Goal: Task Accomplishment & Management: Complete application form

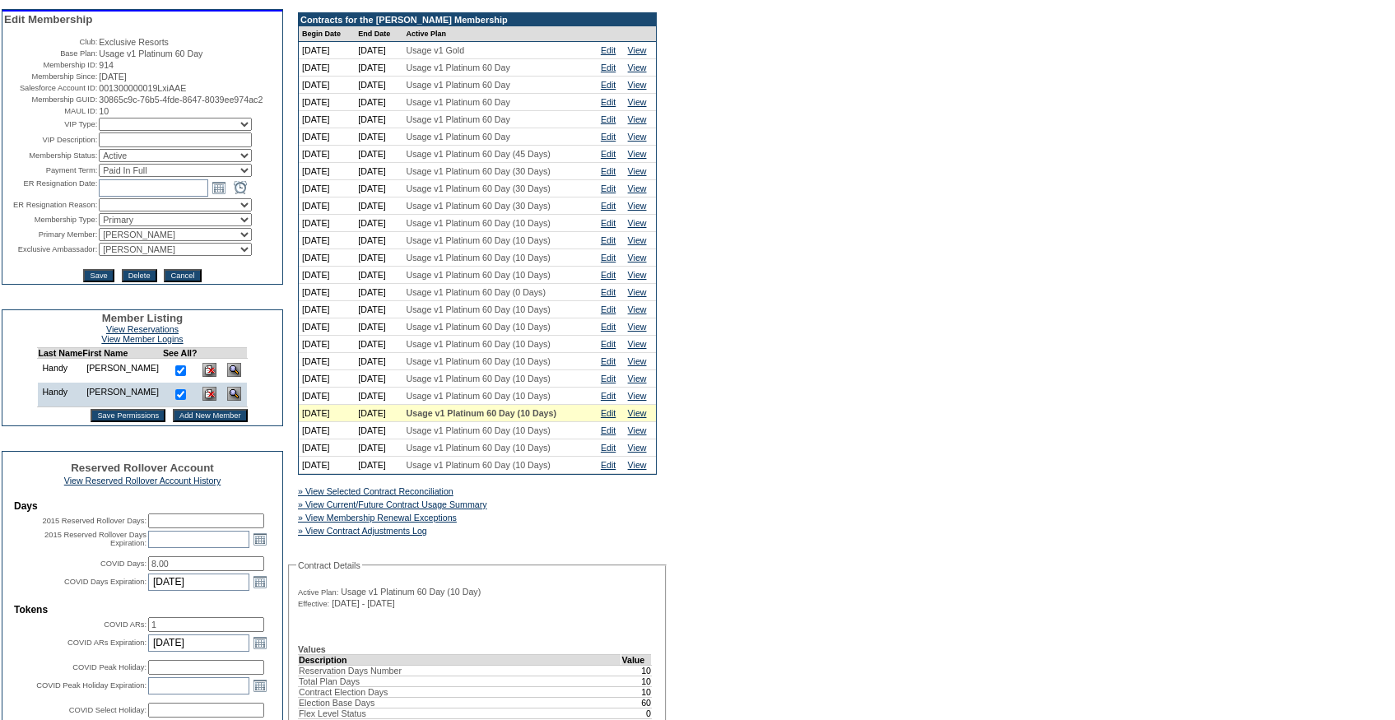
scroll to position [143, 0]
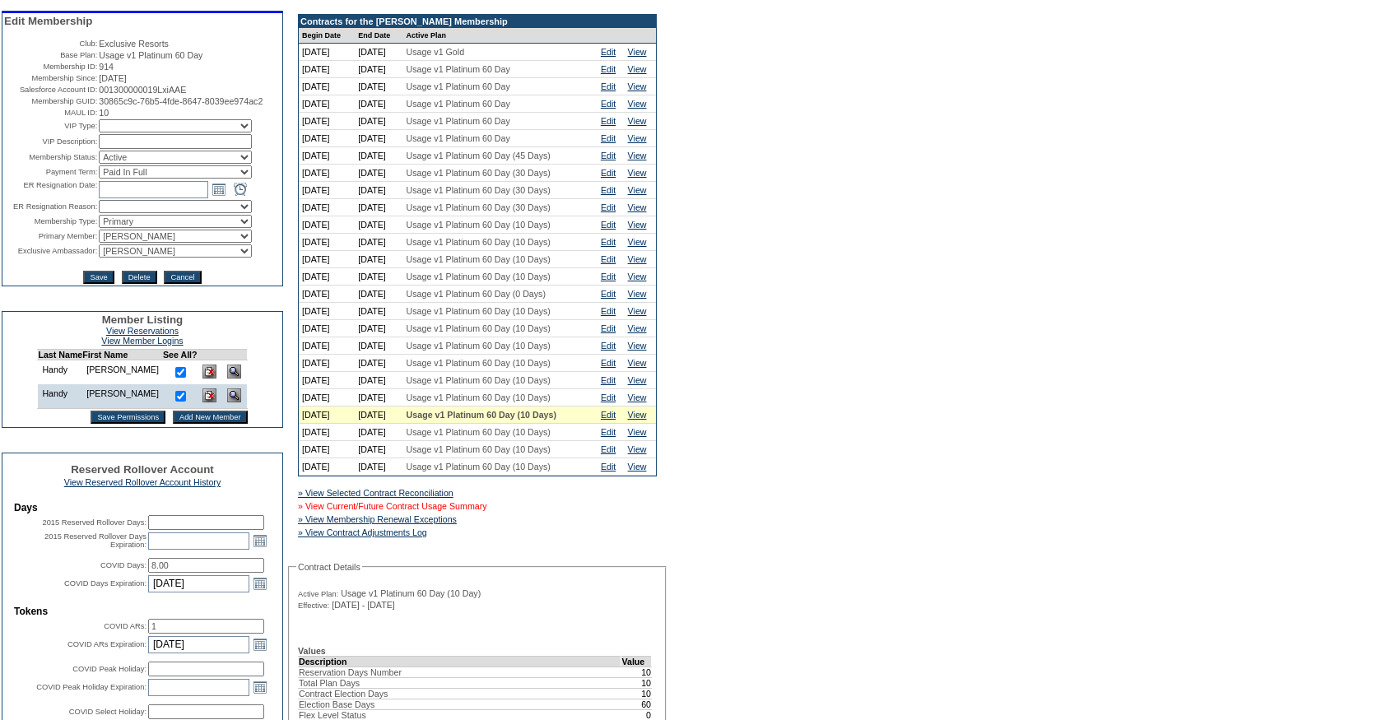
click at [484, 511] on link "» View Current/Future Contract Usage Summary" at bounding box center [392, 506] width 189 height 10
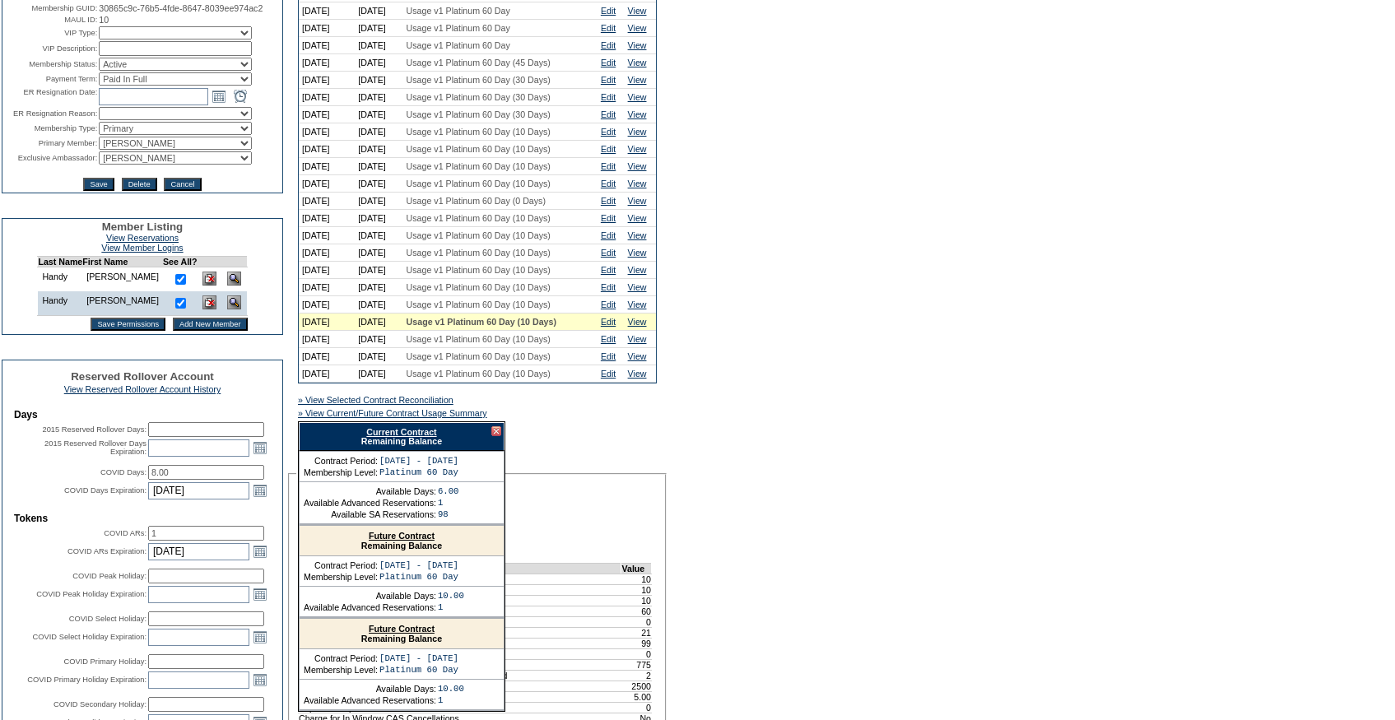
click at [393, 437] on link "Current Contract" at bounding box center [401, 432] width 70 height 10
click at [500, 436] on div at bounding box center [496, 431] width 10 height 10
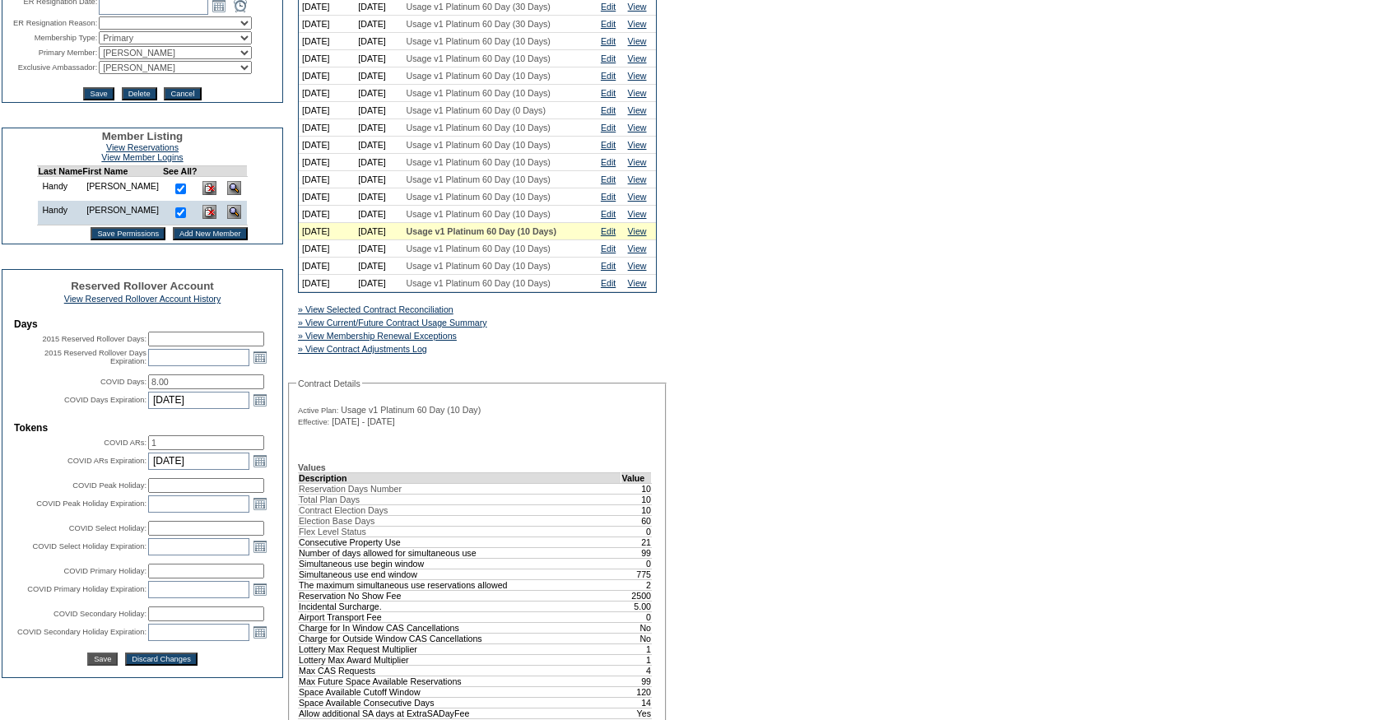
scroll to position [365, 0]
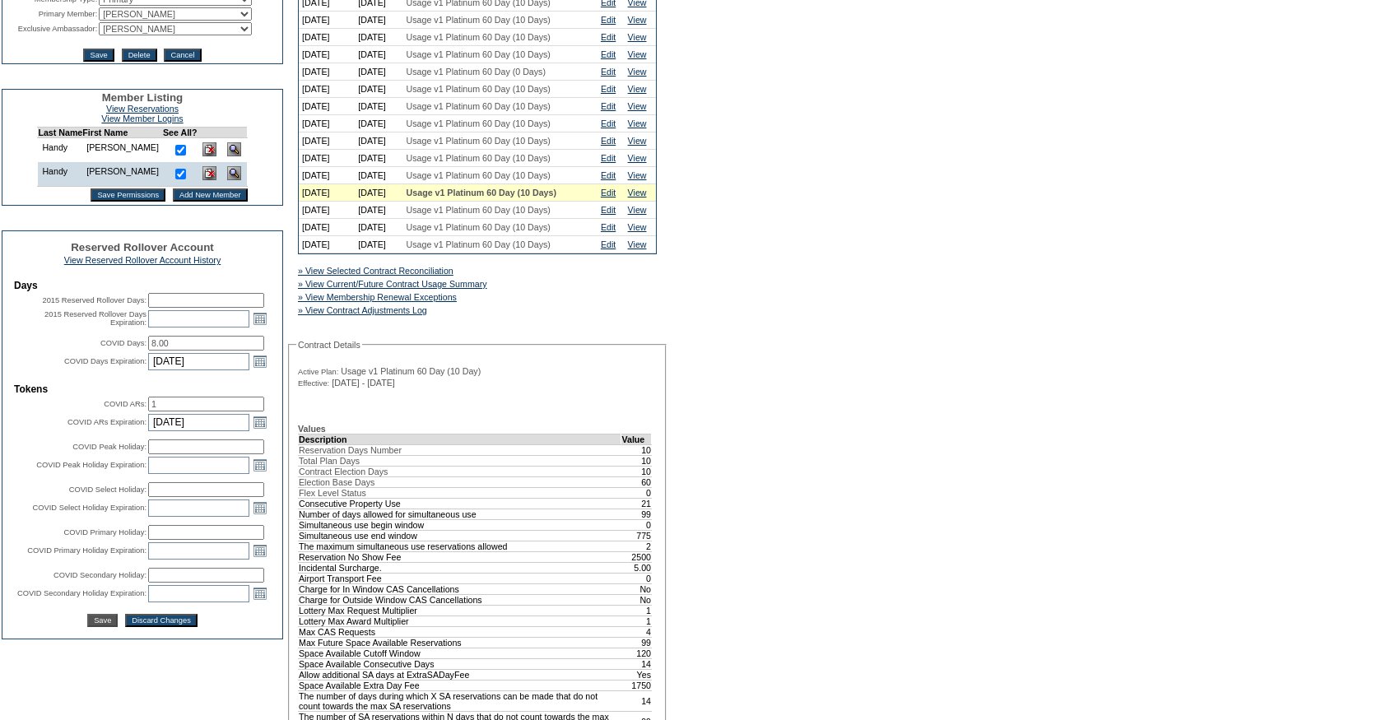
click at [617, 202] on td "Edit" at bounding box center [611, 192] width 27 height 17
click at [622, 184] on td "Edit" at bounding box center [611, 175] width 27 height 17
click at [616, 180] on link "Edit" at bounding box center [608, 175] width 15 height 10
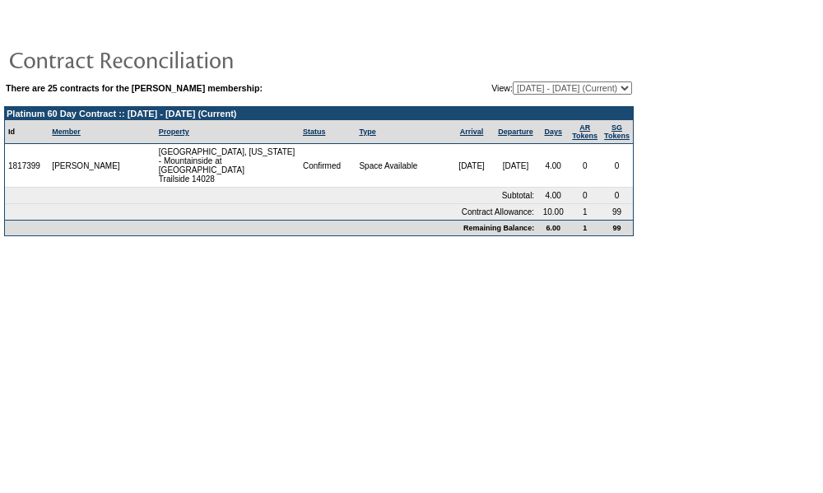
click at [530, 105] on td "There are 25 contracts for the Peter Handy membership: View: 12/15/03 - 01/31/0…" at bounding box center [319, 158] width 630 height 156
click at [531, 88] on select "12/15/03 - 01/31/05 02/01/05 - 01/31/06 02/01/06 - 01/31/07 02/01/07 - 01/31/08…" at bounding box center [572, 87] width 119 height 13
select select "121102"
click at [513, 82] on select "12/15/03 - 01/31/05 02/01/05 - 01/31/06 02/01/06 - 01/31/07 02/01/07 - 01/31/08…" at bounding box center [572, 87] width 119 height 13
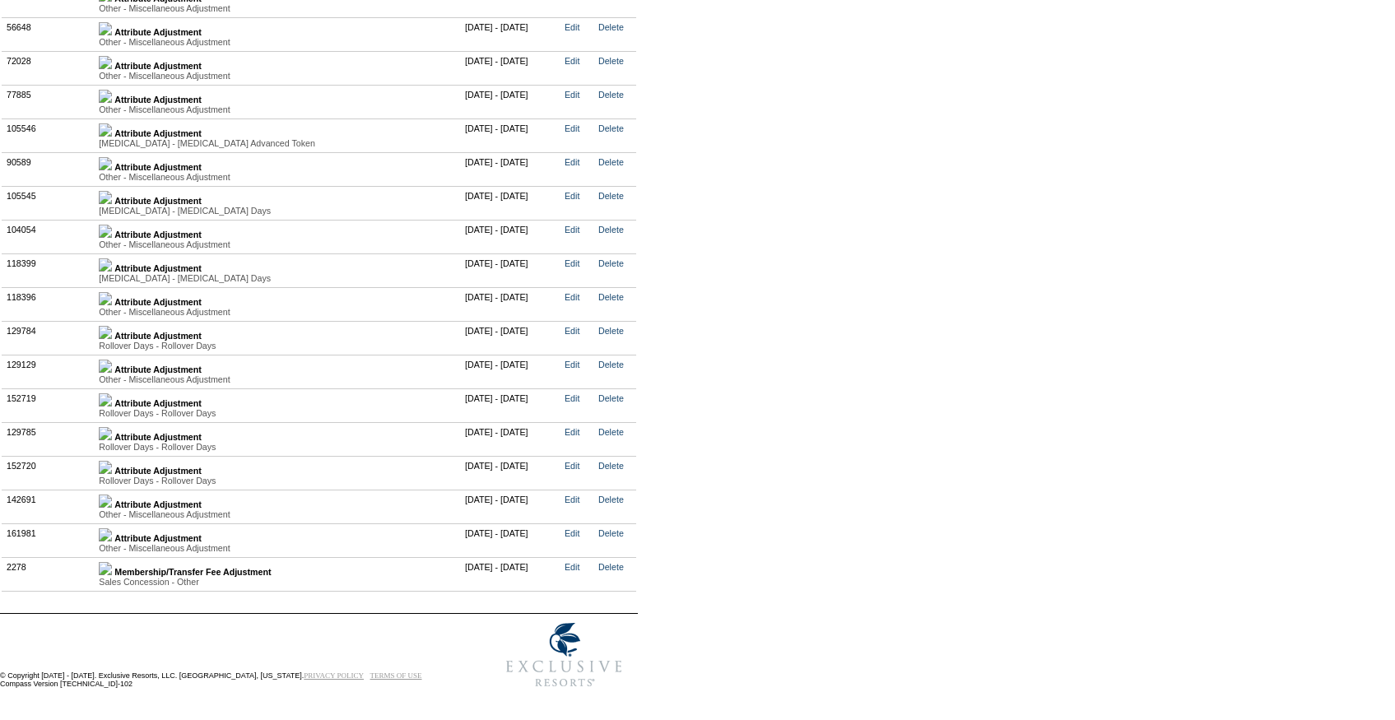
scroll to position [3495, 0]
click at [112, 530] on img at bounding box center [105, 534] width 13 height 13
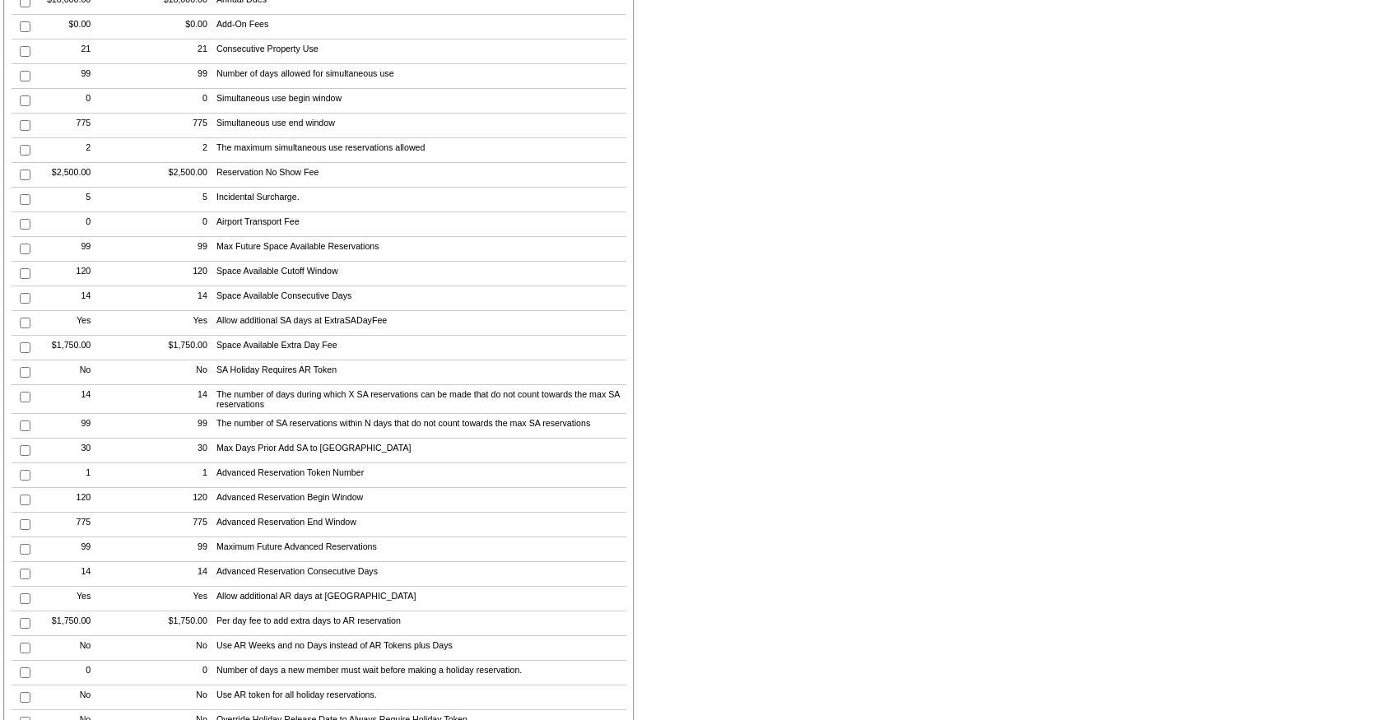
scroll to position [0, 0]
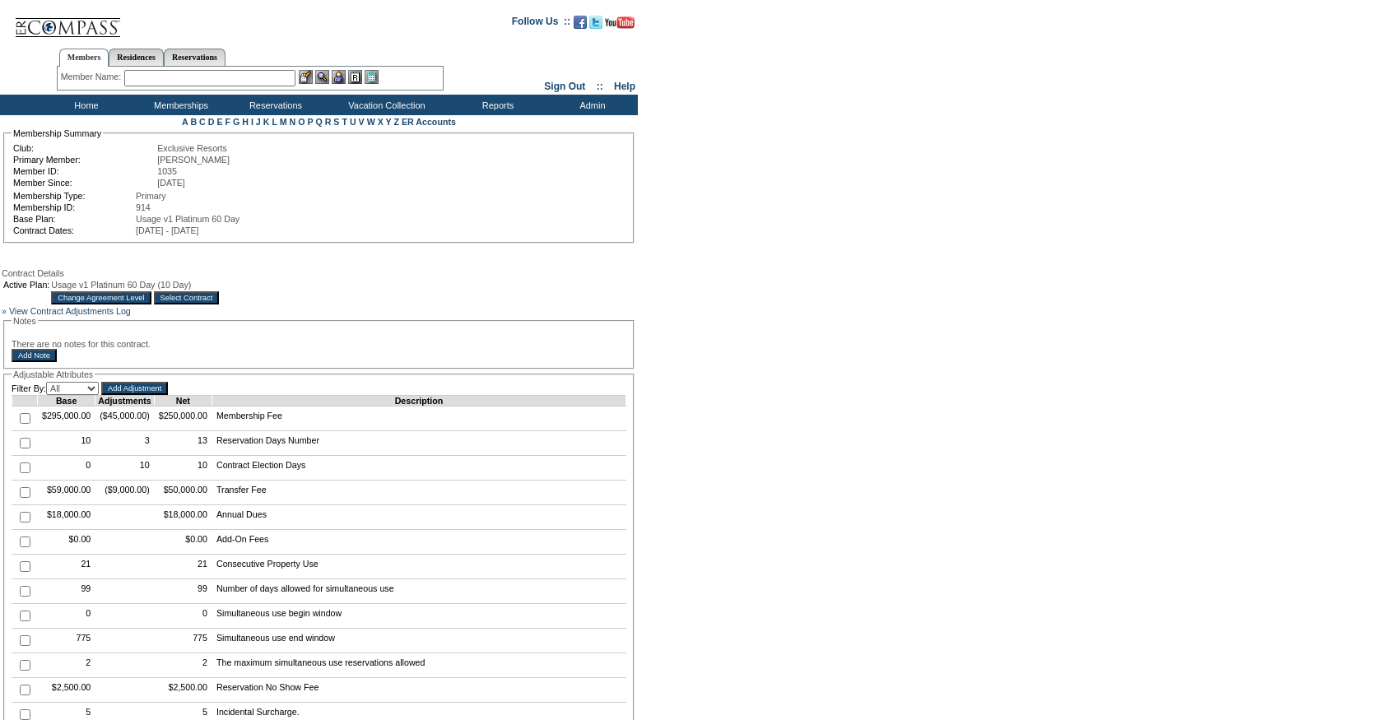
click at [22, 449] on input "checkbox" at bounding box center [25, 443] width 11 height 11
checkbox input "true"
click at [158, 395] on input "Add Adjustment" at bounding box center [134, 388] width 67 height 13
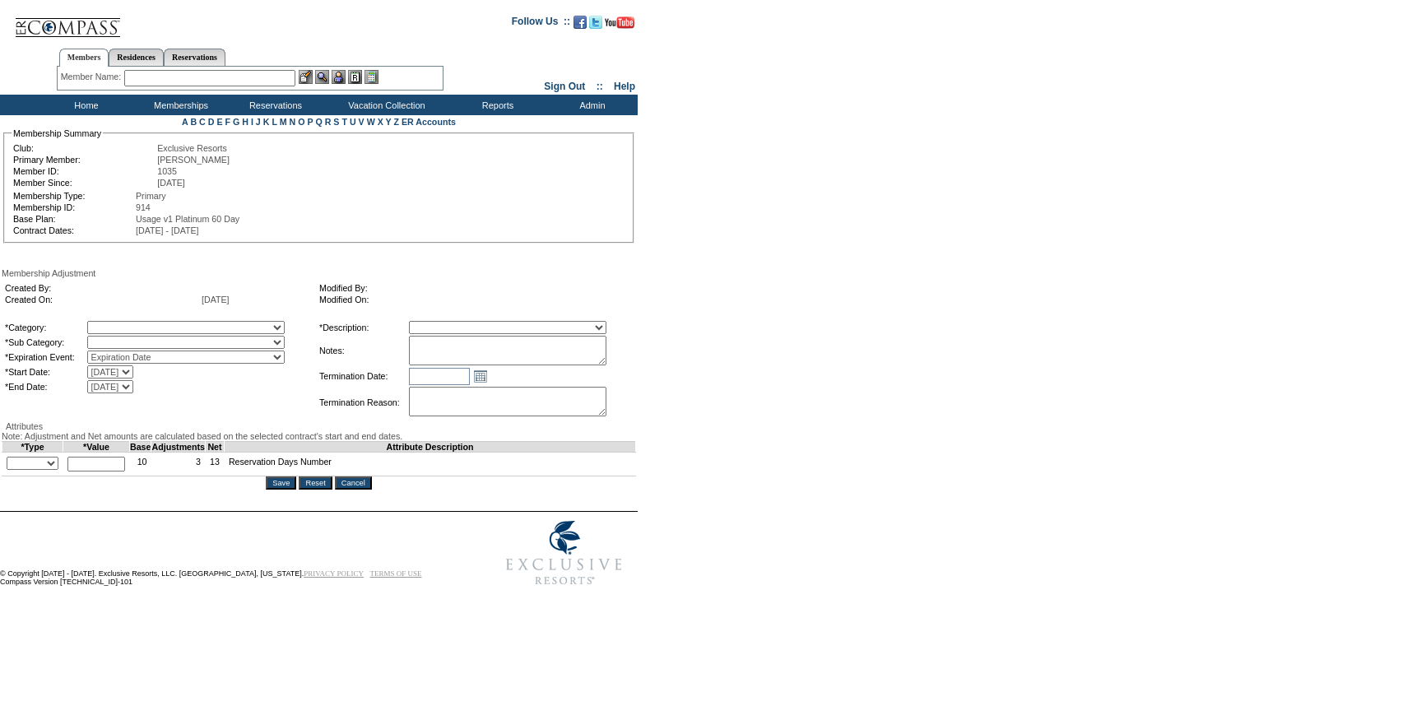
click at [523, 344] on textarea at bounding box center [508, 351] width 198 height 30
type textarea "[PERSON_NAME]'s case [DATE] and [PERSON_NAME]/[PERSON_NAME] approval, rolling 1…"
click at [285, 342] on select at bounding box center [186, 342] width 198 height 13
click at [256, 324] on select "A La Carte Days Contract Election Days Converted Days [MEDICAL_DATA] Other Refe…" at bounding box center [186, 327] width 198 height 13
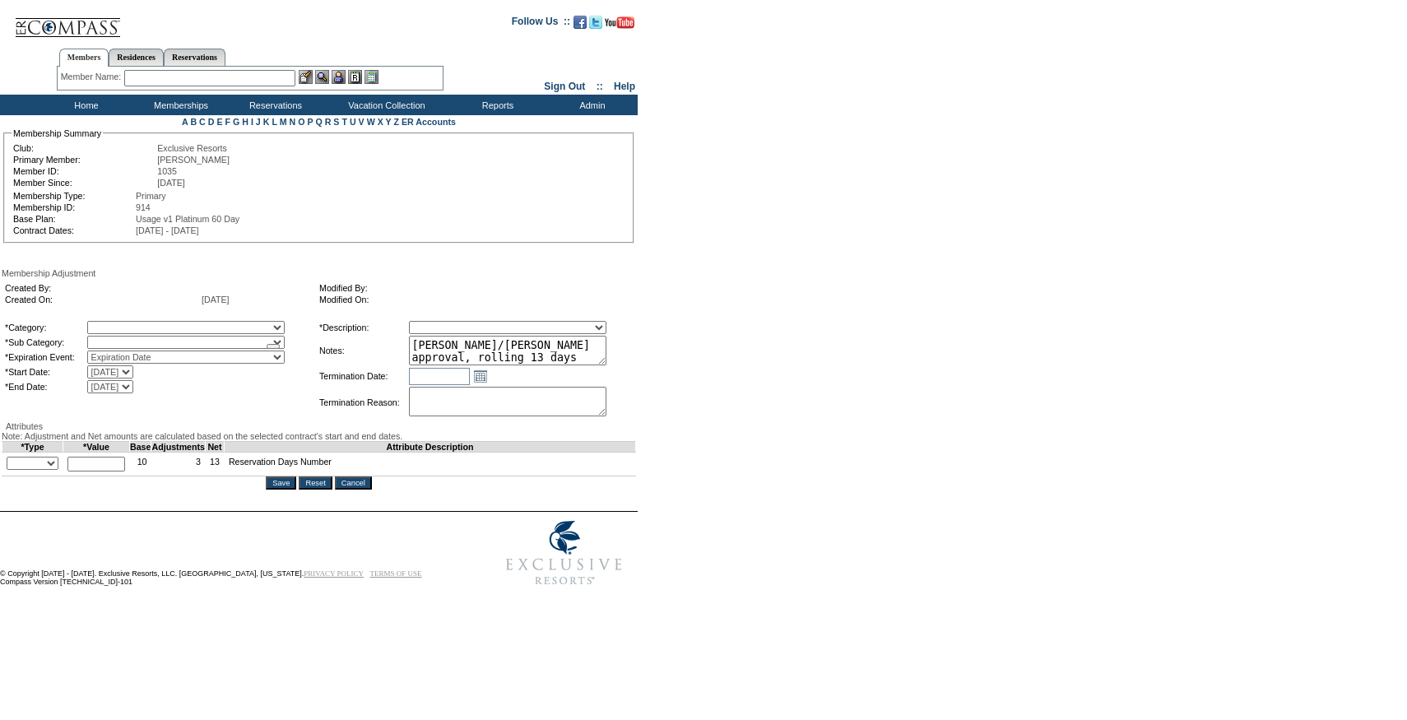
select select "781"
click at [121, 323] on select "A La Carte Days Contract Election Days Converted Days [MEDICAL_DATA] Other Refe…" at bounding box center [186, 327] width 198 height 13
click at [153, 348] on select "Rollover Days" at bounding box center [186, 342] width 198 height 13
select select "782"
click at [121, 339] on select "Rollover Days" at bounding box center [186, 342] width 198 height 13
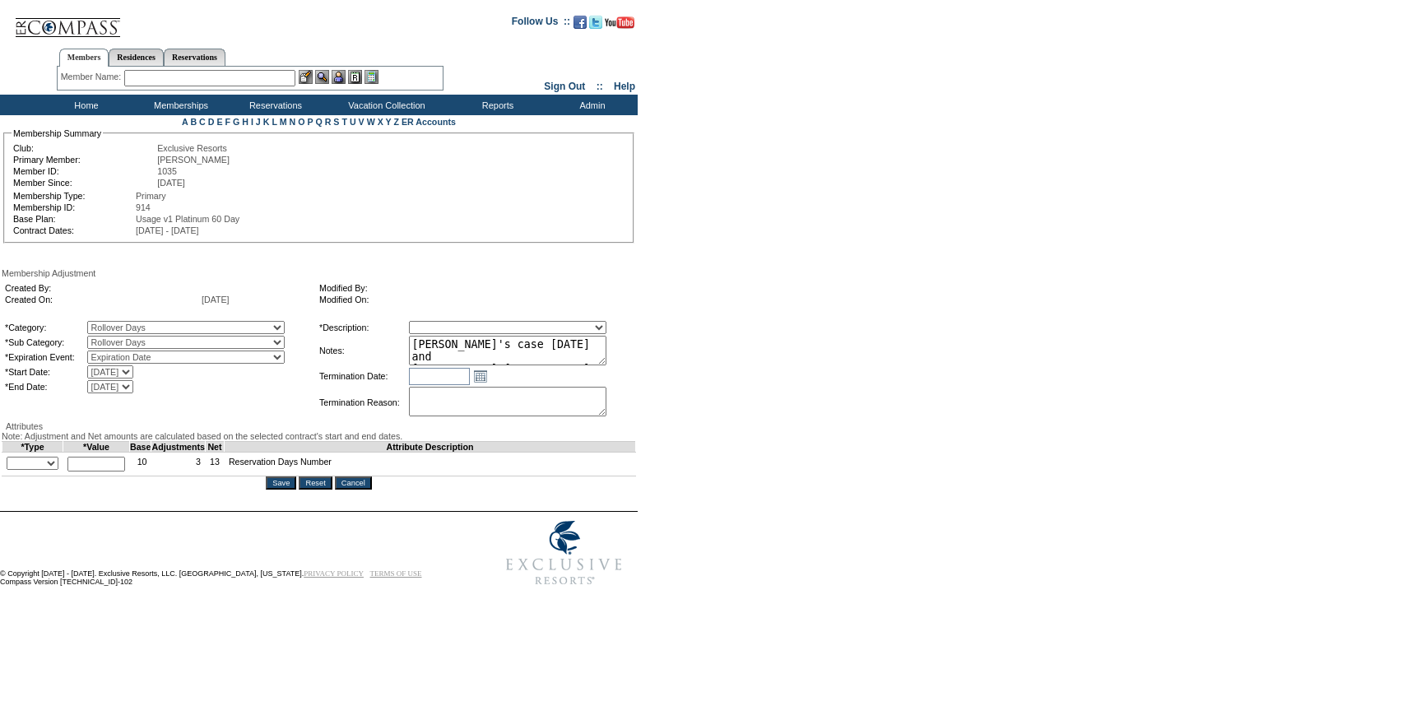
click at [50, 470] on select "+ - Override" at bounding box center [33, 463] width 52 height 13
click at [11, 470] on select "+ - Override" at bounding box center [33, 463] width 52 height 13
click at [44, 470] on select "+ - Override" at bounding box center [33, 463] width 52 height 13
select select "2"
click at [11, 470] on select "+ - Override" at bounding box center [33, 463] width 52 height 13
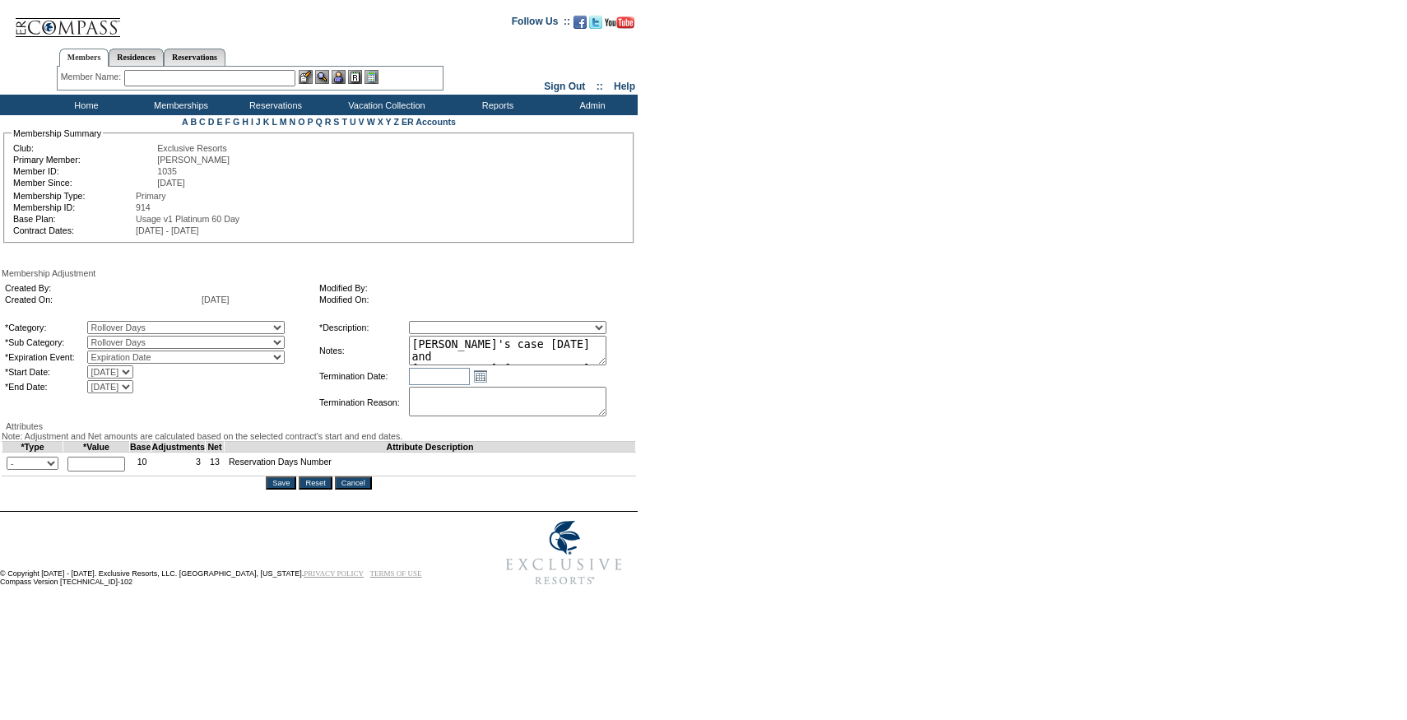
click at [92, 472] on input "text" at bounding box center [96, 464] width 58 height 15
type input "13"
click at [119, 490] on td "Membership Adjustment Created By: Created On: 9/30/2025 Modified By: Modified O…" at bounding box center [319, 378] width 635 height 221
click at [506, 361] on textarea "[PERSON_NAME]'s case [DATE] and [PERSON_NAME]/[PERSON_NAME] approval, rolling 1…" at bounding box center [508, 351] width 198 height 30
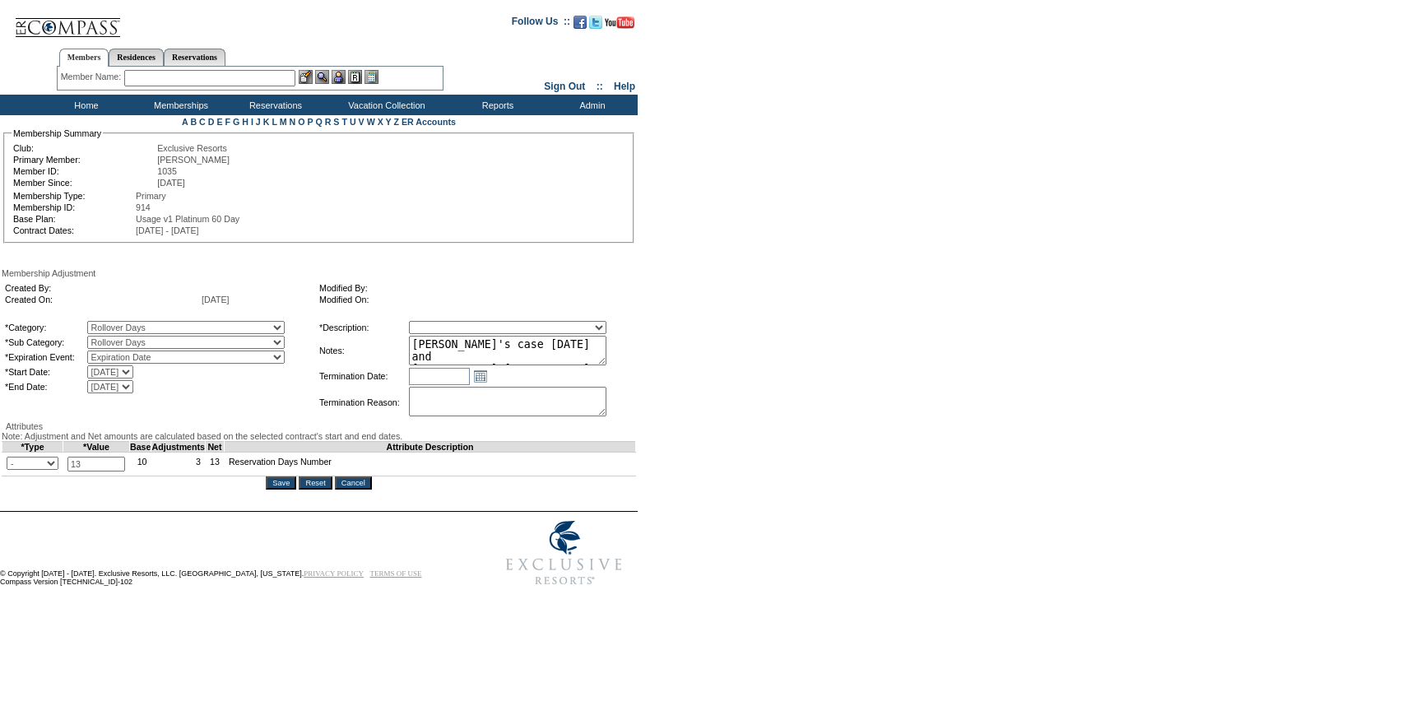
click at [270, 490] on input "Save" at bounding box center [281, 483] width 30 height 13
click at [286, 490] on input "Save" at bounding box center [281, 483] width 30 height 13
click at [464, 331] on select "Membership/Transfer Fee Adjustment Membership Fee Adjustment Add-On Fee Adjustm…" at bounding box center [508, 327] width 198 height 13
select select "275"
click at [440, 323] on select "Membership/Transfer Fee Adjustment Membership Fee Adjustment Add-On Fee Adjustm…" at bounding box center [508, 327] width 198 height 13
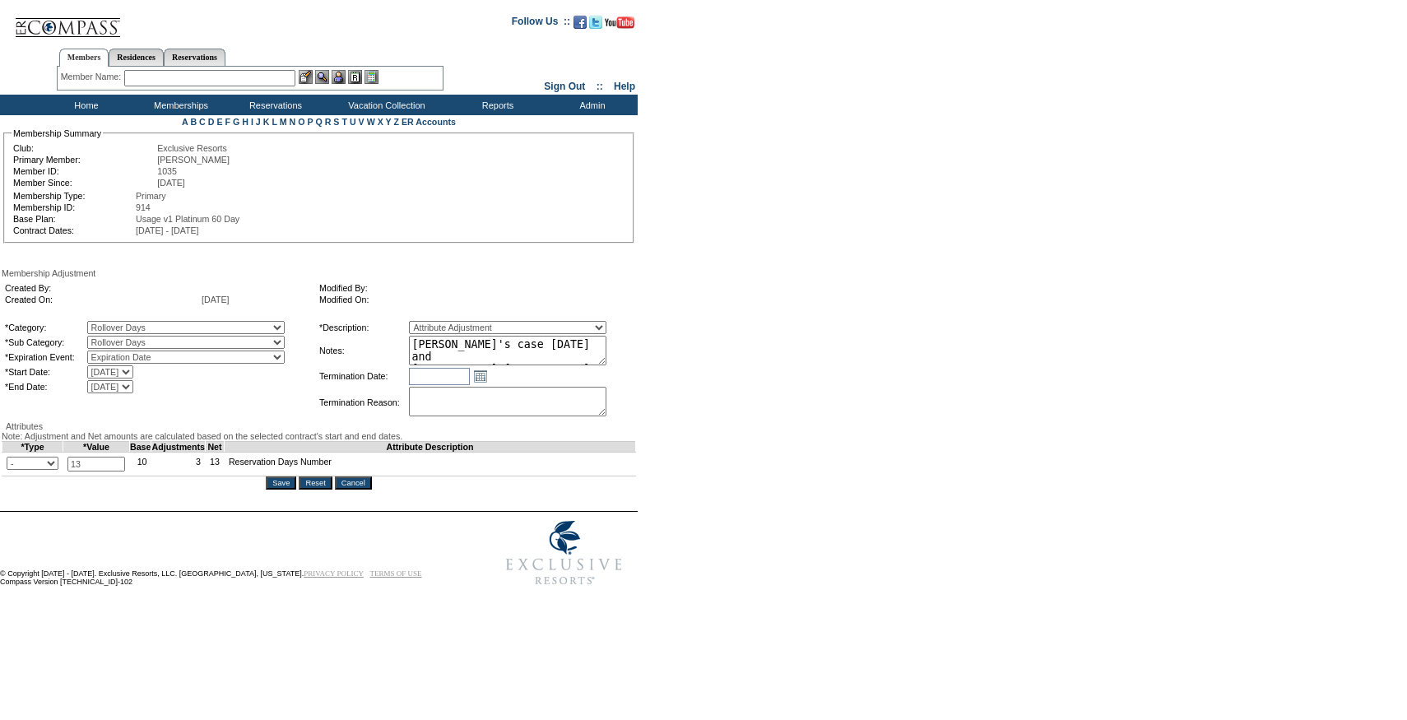
click at [533, 347] on textarea "[PERSON_NAME]'s case [DATE] and [PERSON_NAME]/[PERSON_NAME] approval, rolling 1…" at bounding box center [508, 351] width 198 height 30
click at [282, 490] on input "Save" at bounding box center [281, 483] width 30 height 13
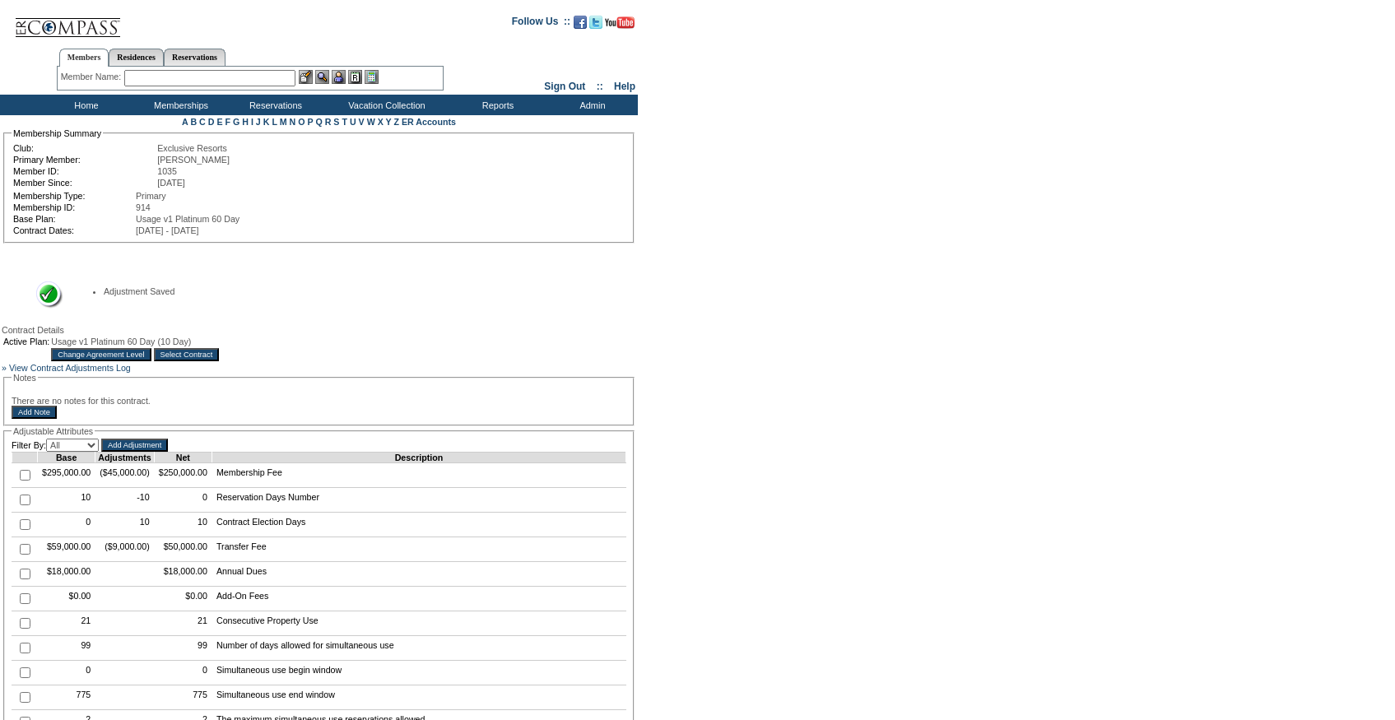
click at [21, 505] on input "checkbox" at bounding box center [25, 500] width 11 height 11
checkbox input "true"
click at [168, 452] on input "Add Adjustment" at bounding box center [134, 445] width 67 height 13
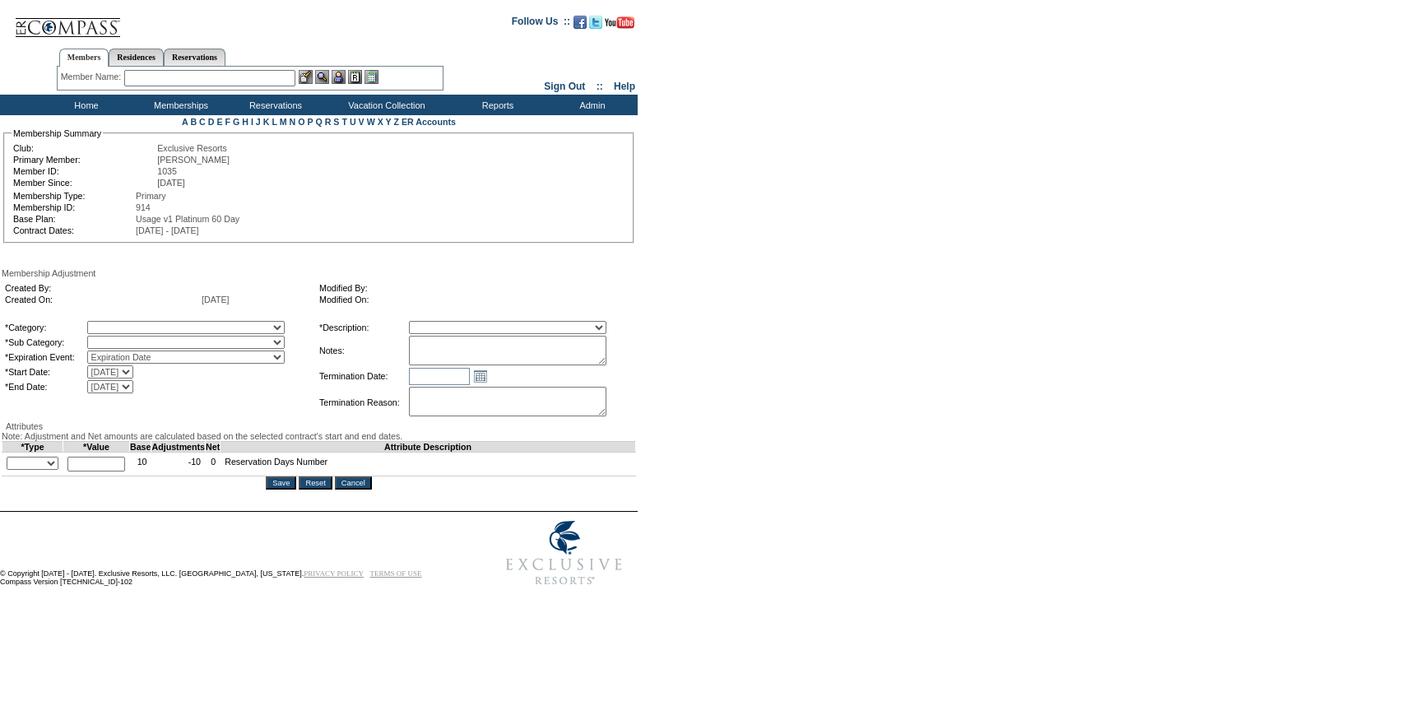
click at [39, 470] on select "+ - Override" at bounding box center [33, 463] width 52 height 13
select select "1"
click at [11, 470] on select "+ - Override" at bounding box center [33, 463] width 52 height 13
click at [133, 374] on select "[DATE] [DATE] [DATE] [DATE] [DATE] [DATE] [DATE] [DATE] [DATE] [DATE] [DATE] [D…" at bounding box center [110, 371] width 46 height 13
select select "[DATE] 12:00:00 AM"
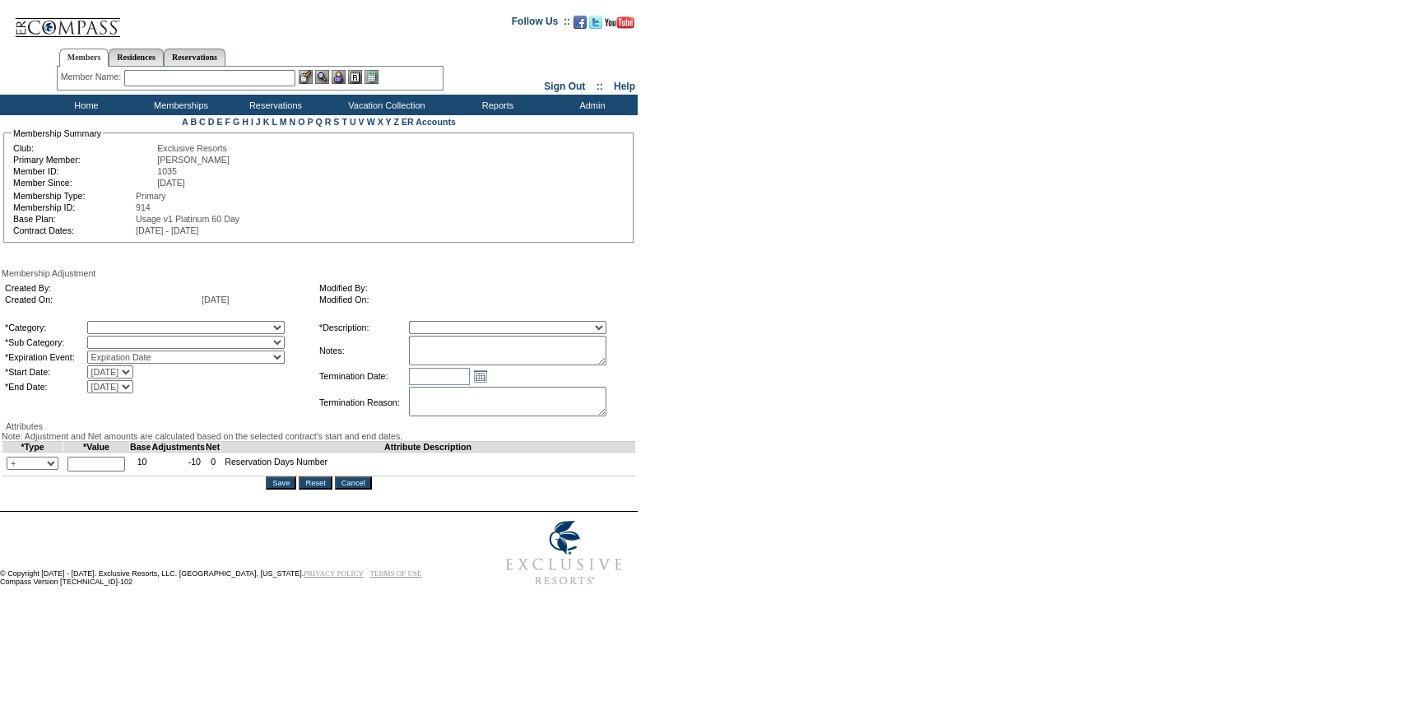
click at [121, 370] on select "[DATE] [DATE] [DATE] [DATE] [DATE] [DATE] [DATE] [DATE] [DATE] [DATE] [DATE] [D…" at bounding box center [110, 371] width 46 height 13
click at [133, 391] on select "1/31/2005 1/31/2006 1/31/2007 1/31/2008 1/31/2009 1/31/2010 1/31/2011 1/31/2012…" at bounding box center [110, 386] width 46 height 13
select select "7/31/2026 12:00:00 AM"
click at [121, 384] on select "1/31/2005 1/31/2006 1/31/2007 1/31/2008 1/31/2009 1/31/2010 1/31/2011 1/31/2012…" at bounding box center [110, 386] width 46 height 13
click at [490, 334] on select "Membership/Transfer Fee Adjustment Membership Fee Adjustment Add-On Fee Adjustm…" at bounding box center [508, 327] width 198 height 13
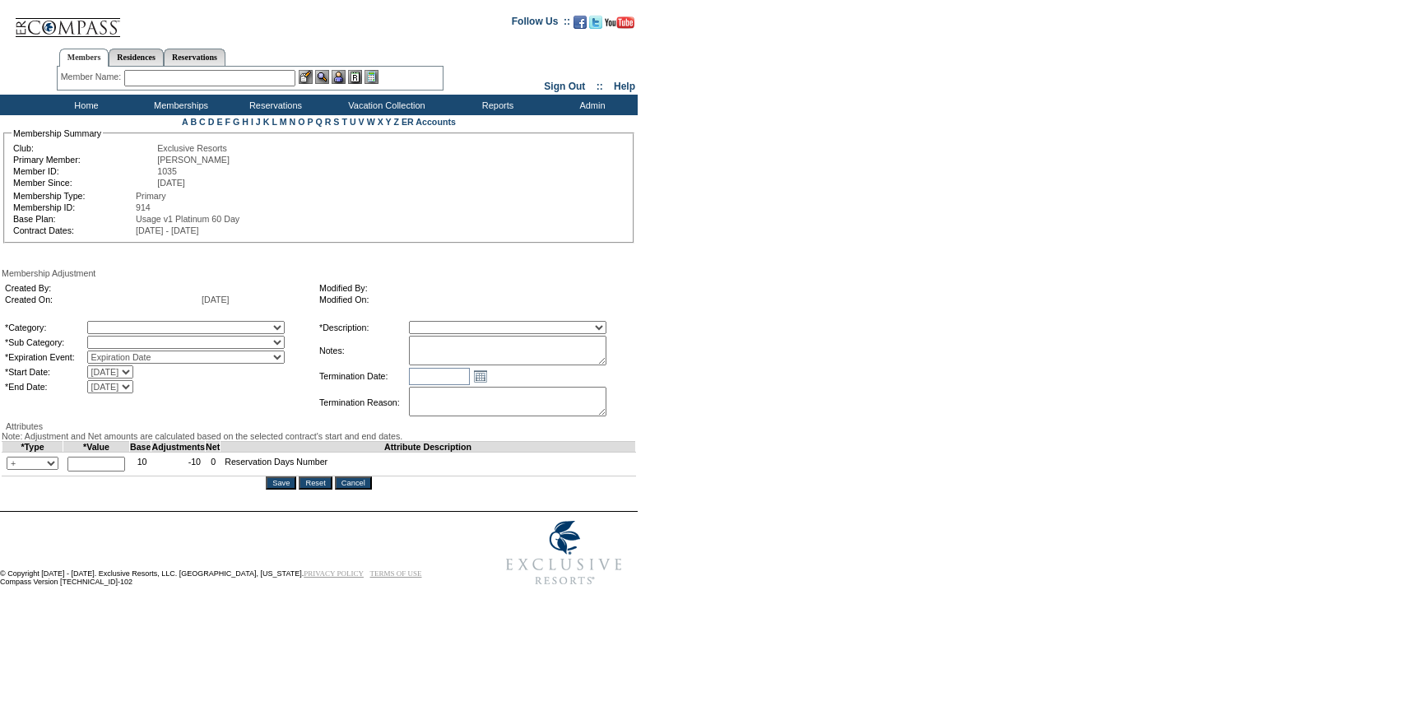
select select "275"
click at [440, 323] on select "Membership/Transfer Fee Adjustment Membership Fee Adjustment Add-On Fee Adjustm…" at bounding box center [508, 327] width 198 height 13
click at [472, 351] on textarea at bounding box center [508, 351] width 198 height 30
paste textarea "[PERSON_NAME]'s case [DATE] and [PERSON_NAME]/[PERSON_NAME] approval, rolling 1…"
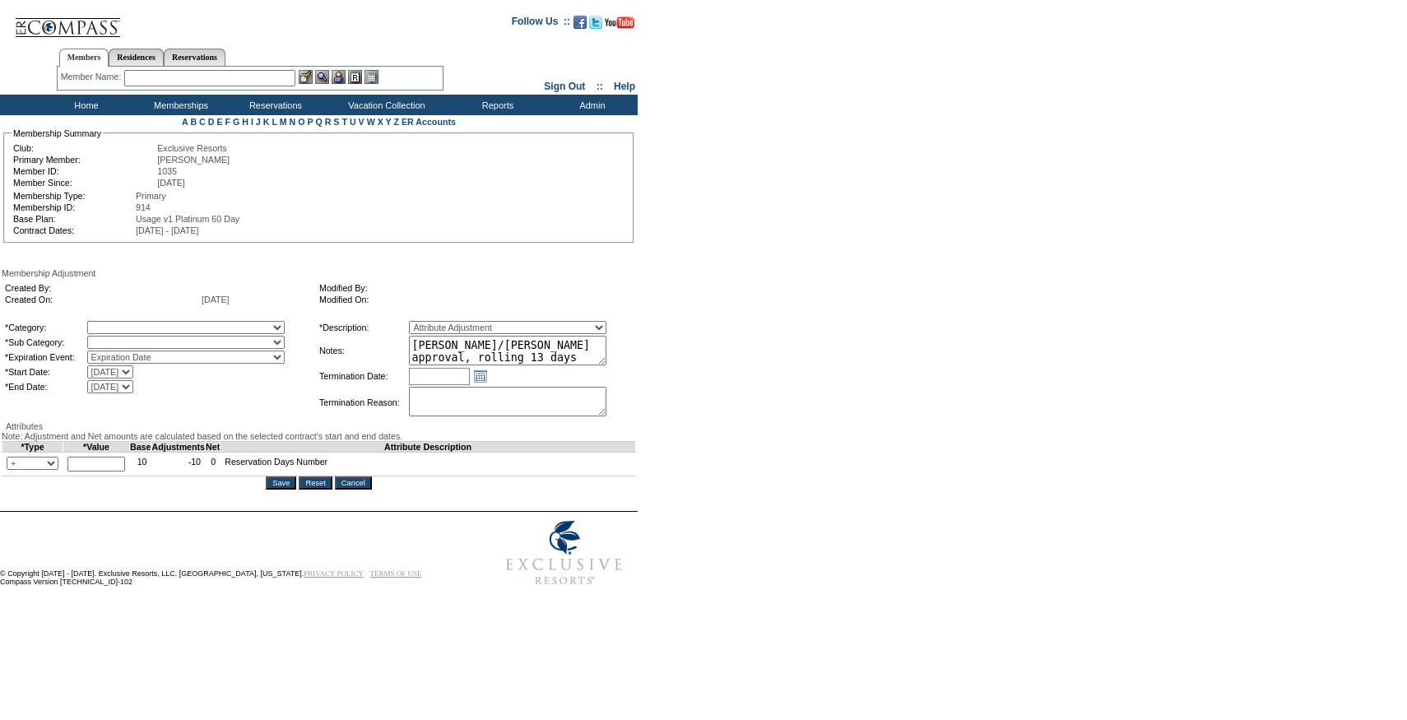
type textarea "[PERSON_NAME]'s case [DATE] and [PERSON_NAME]/[PERSON_NAME] approval, rolling 1…"
click at [263, 334] on select "A La Carte Days Contract Election Days Converted Days Coronavirus Other Referra…" at bounding box center [186, 327] width 198 height 13
select select "781"
click at [121, 323] on select "A La Carte Days Contract Election Days Converted Days Coronavirus Other Referra…" at bounding box center [186, 327] width 198 height 13
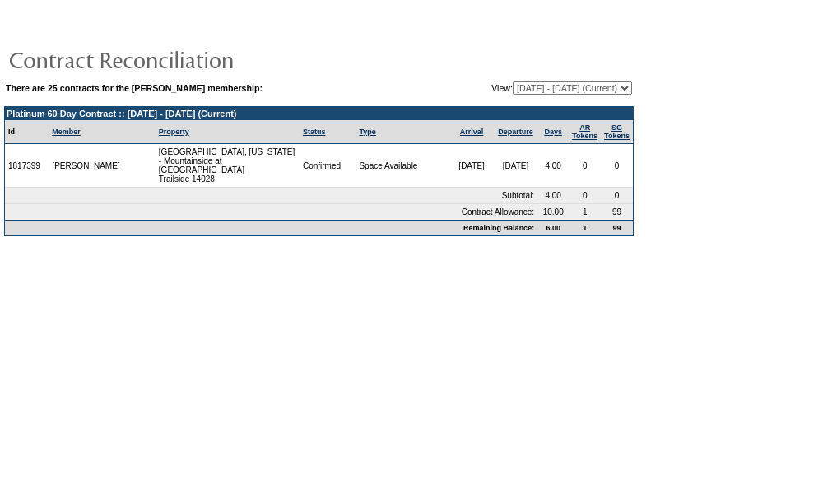
click at [545, 88] on select "[DATE] - [DATE] [DATE] - [DATE] [DATE] - [DATE] [DATE] - [DATE] [DATE] - [DATE]…" at bounding box center [572, 87] width 119 height 13
select select "121102"
click at [513, 82] on select "[DATE] - [DATE] [DATE] - [DATE] [DATE] - [DATE] [DATE] - [DATE] [DATE] - [DATE]…" at bounding box center [572, 87] width 119 height 13
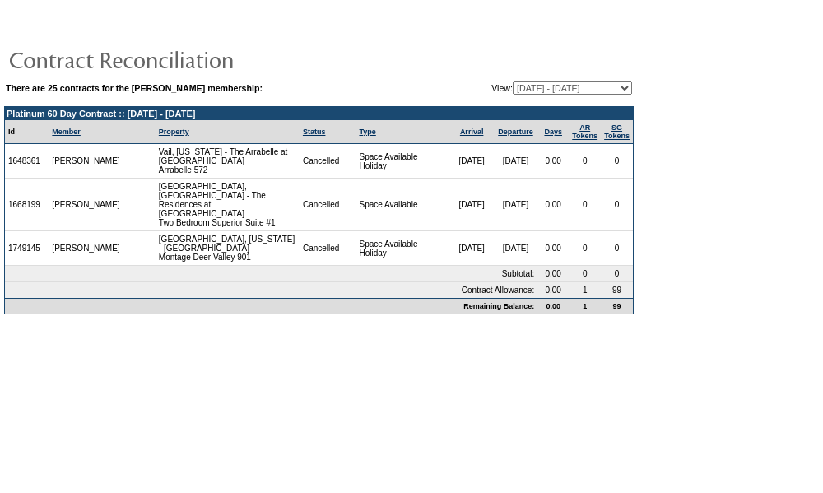
click at [543, 91] on select "[DATE] - [DATE] [DATE] - [DATE] [DATE] - [DATE] [DATE] - [DATE] [DATE] - [DATE]…" at bounding box center [572, 87] width 119 height 13
select select "126681"
click at [513, 82] on select "[DATE] - [DATE] [DATE] - [DATE] [DATE] - [DATE] [DATE] - [DATE] [DATE] - [DATE]…" at bounding box center [572, 87] width 119 height 13
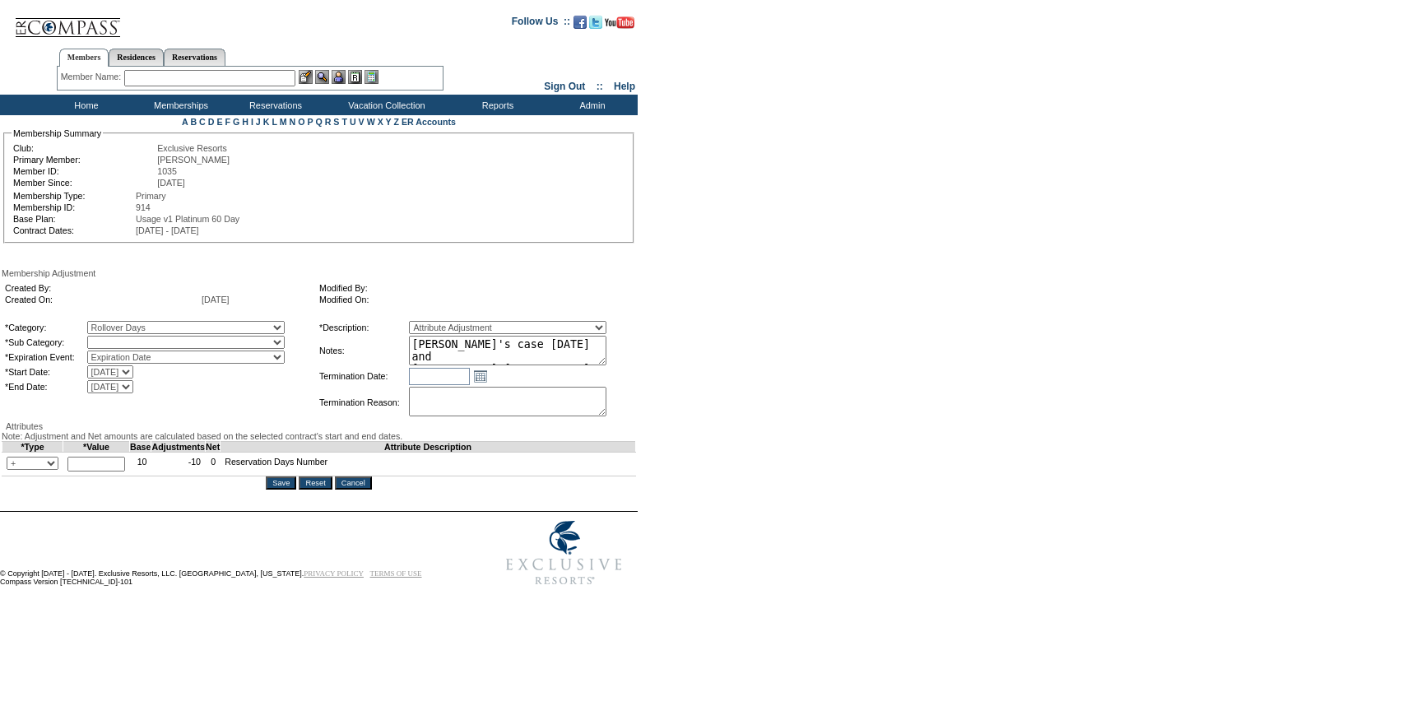
click at [156, 349] on select "Rollover Days" at bounding box center [186, 342] width 198 height 13
select select "782"
click at [121, 339] on select "Rollover Days" at bounding box center [186, 342] width 198 height 13
click at [102, 472] on input "text" at bounding box center [96, 464] width 58 height 15
type input "13"
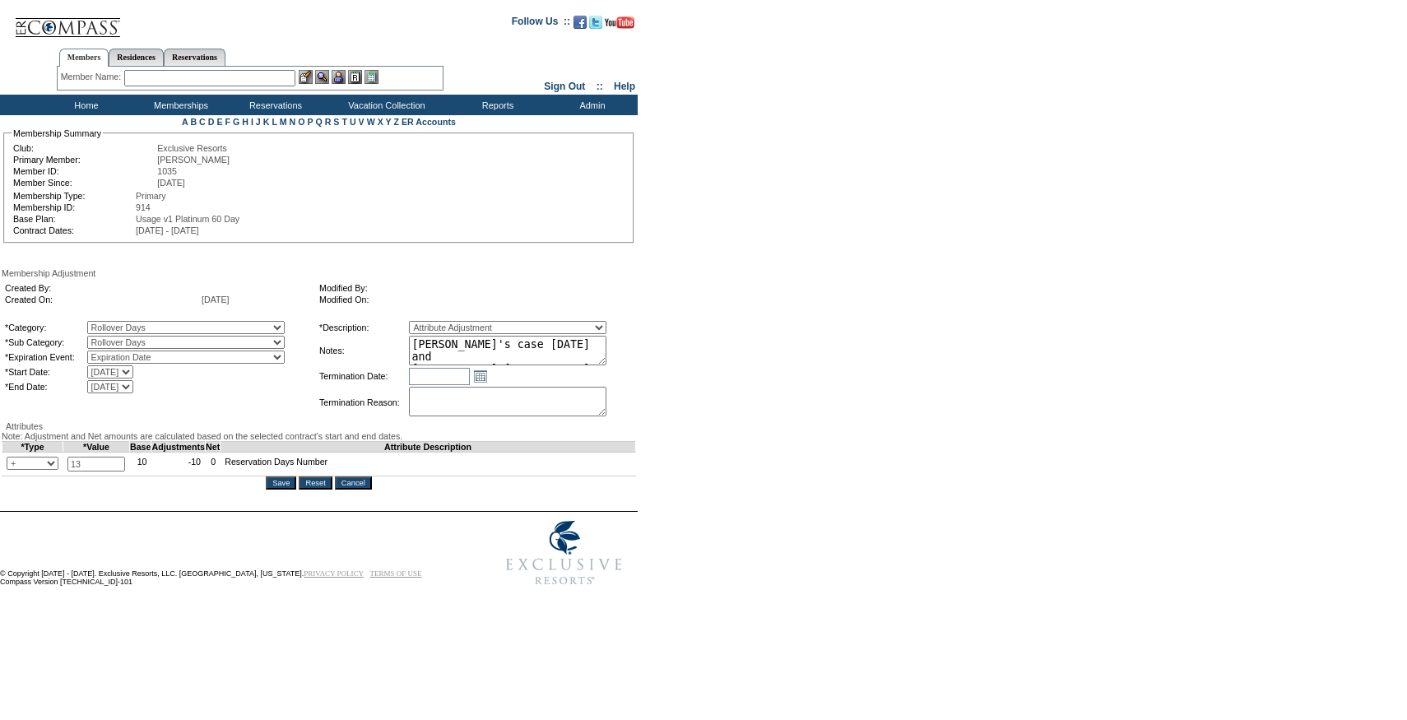
click at [544, 334] on select "Membership/Transfer Fee Adjustment Membership Fee Adjustment Add-On Fee Adjustm…" at bounding box center [508, 327] width 198 height 13
drag, startPoint x: 633, startPoint y: 356, endPoint x: 632, endPoint y: 399, distance: 43.6
click at [632, 399] on tbody "*Description: Membership/Transfer Fee Adjustment Membership Fee Adjustment Add-…" at bounding box center [476, 369] width 314 height 97
click at [287, 490] on input "Save" at bounding box center [281, 483] width 30 height 13
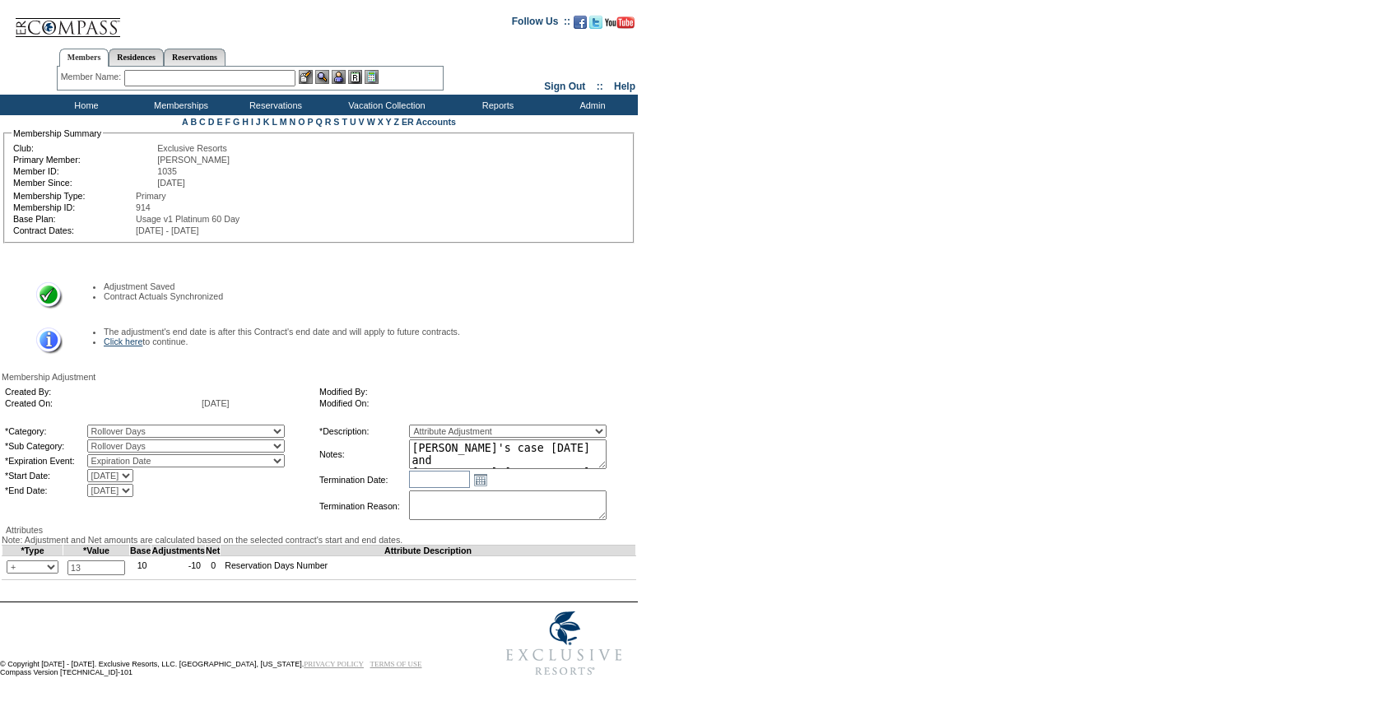
click at [120, 337] on link "Click here" at bounding box center [123, 342] width 39 height 10
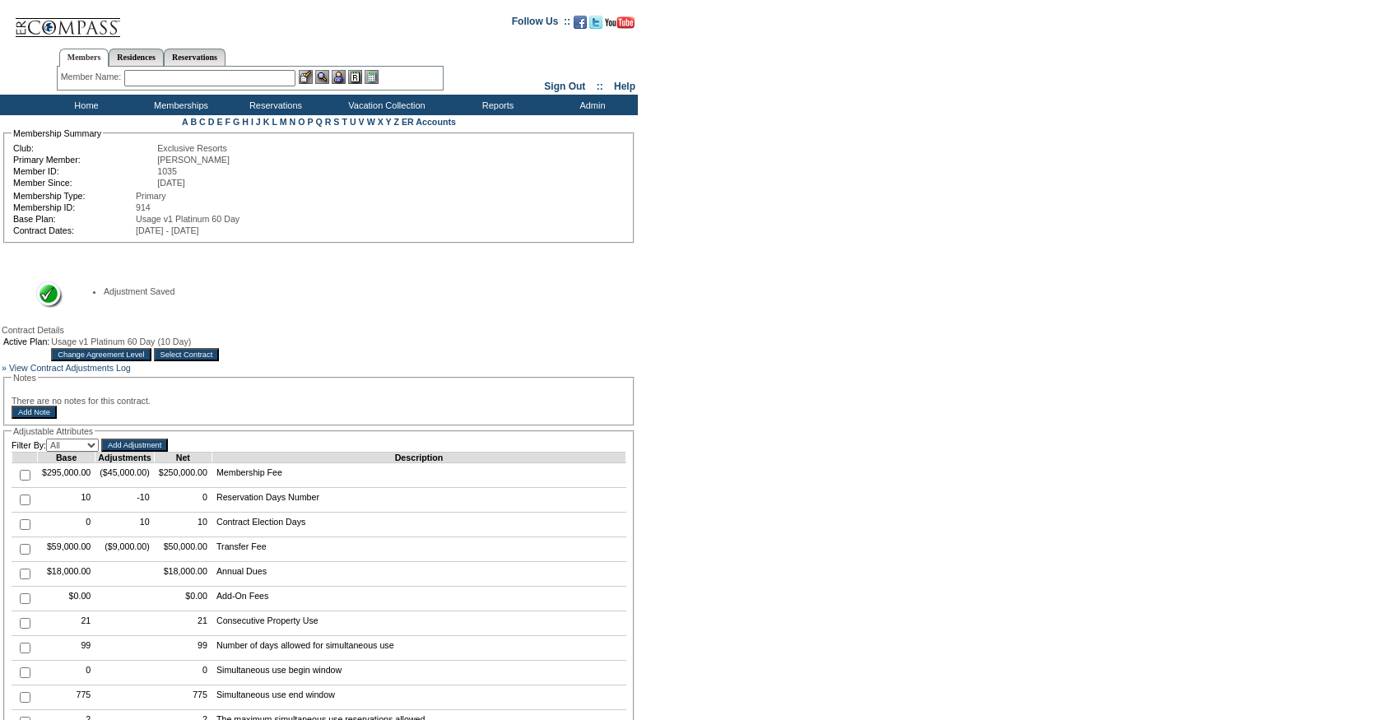
click at [220, 354] on input "Select Contract" at bounding box center [187, 354] width 66 height 13
